Goal: Find specific page/section: Find specific page/section

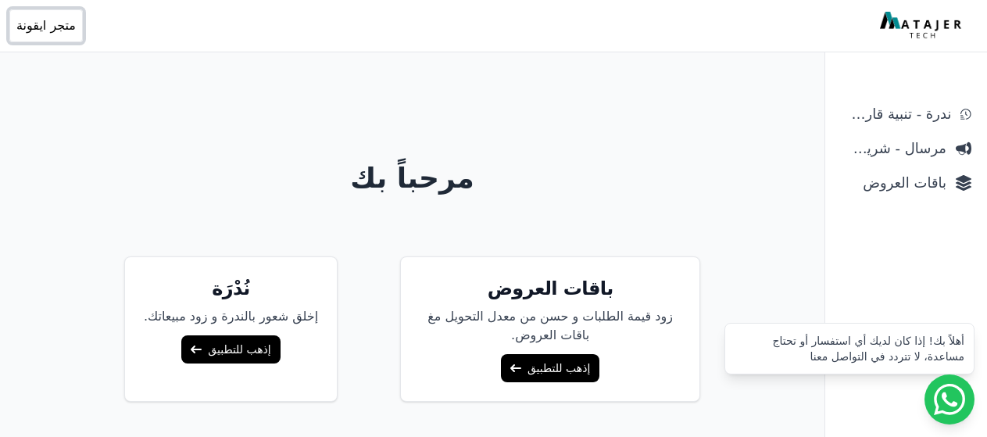
click at [56, 13] on button "Open user menu متجر ايقونة" at bounding box center [45, 25] width 73 height 33
click at [56, 17] on span "متجر ايقونة" at bounding box center [45, 25] width 59 height 19
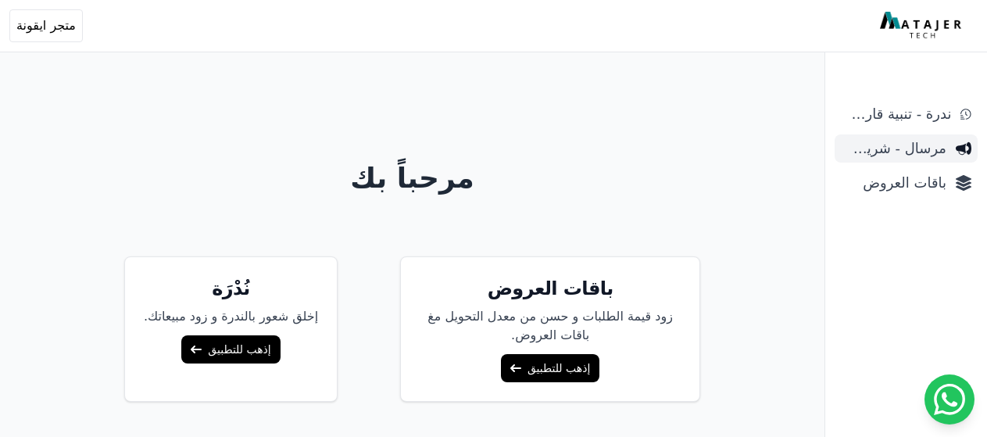
click at [913, 135] on link "مرسال - شريط دعاية" at bounding box center [905, 148] width 143 height 28
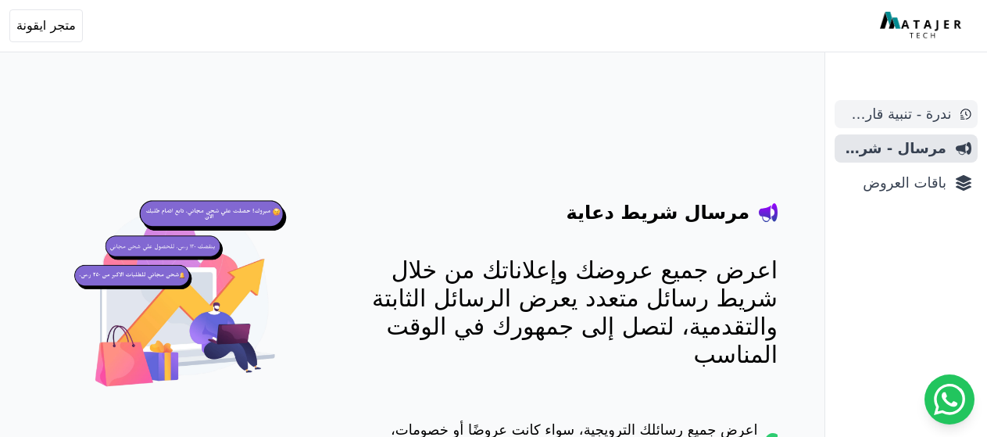
click at [915, 123] on span "ندرة - تنبية قارب علي النفاذ" at bounding box center [896, 114] width 110 height 22
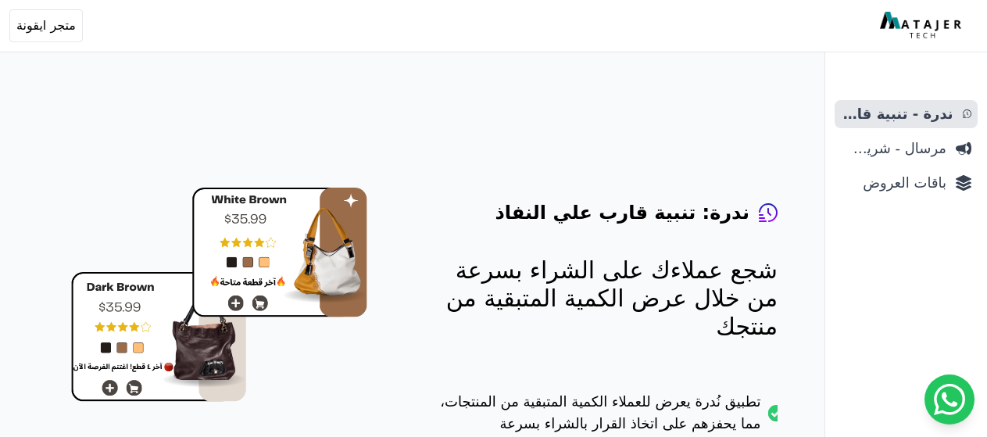
click at [888, 195] on link "باقات العروض" at bounding box center [905, 183] width 143 height 28
